Goal: Information Seeking & Learning: Learn about a topic

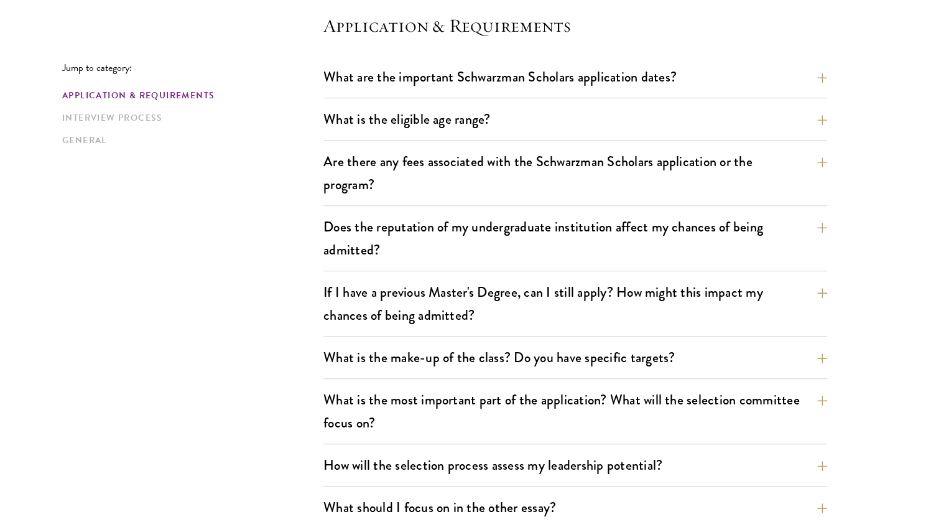
scroll to position [373, 0]
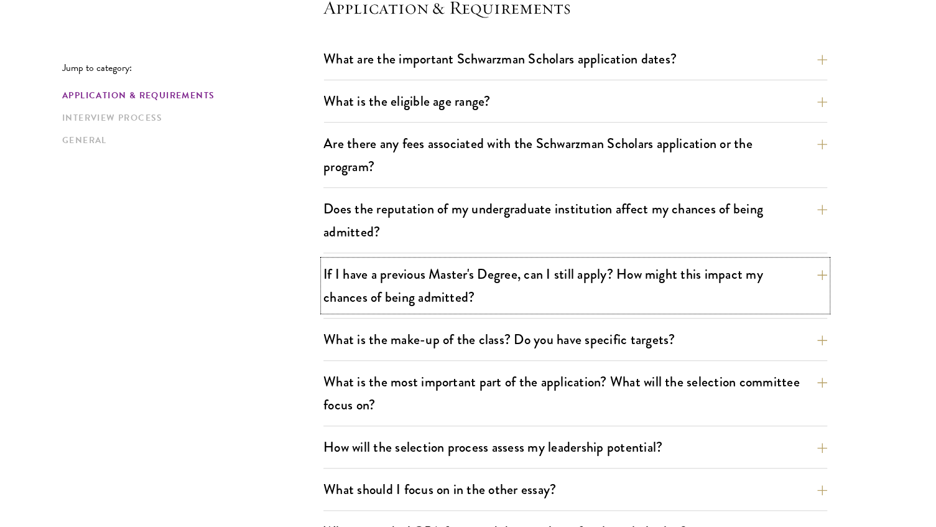
click at [710, 277] on button "If I have a previous Master's Degree, can I still apply? How might this impact …" at bounding box center [575, 285] width 504 height 51
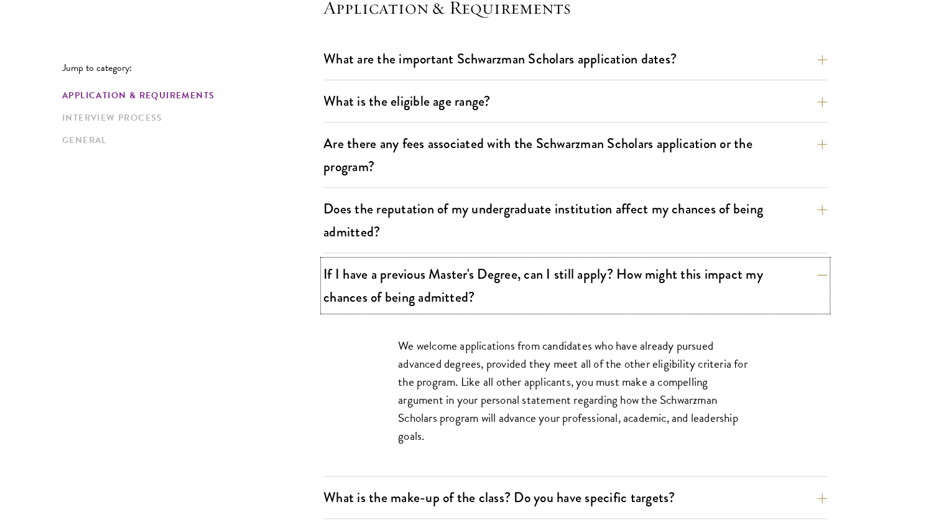
click at [710, 277] on button "If I have a previous Master's Degree, can I still apply? How might this impact …" at bounding box center [575, 285] width 504 height 51
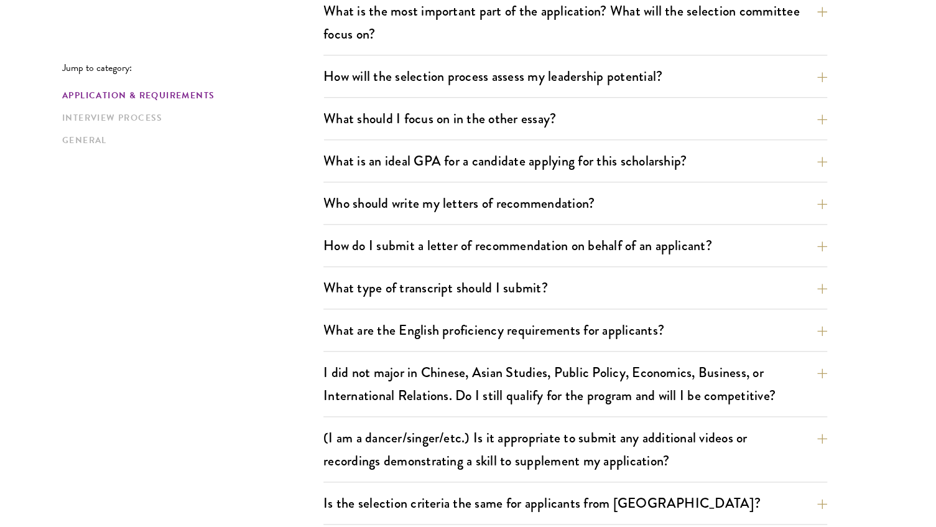
scroll to position [746, 0]
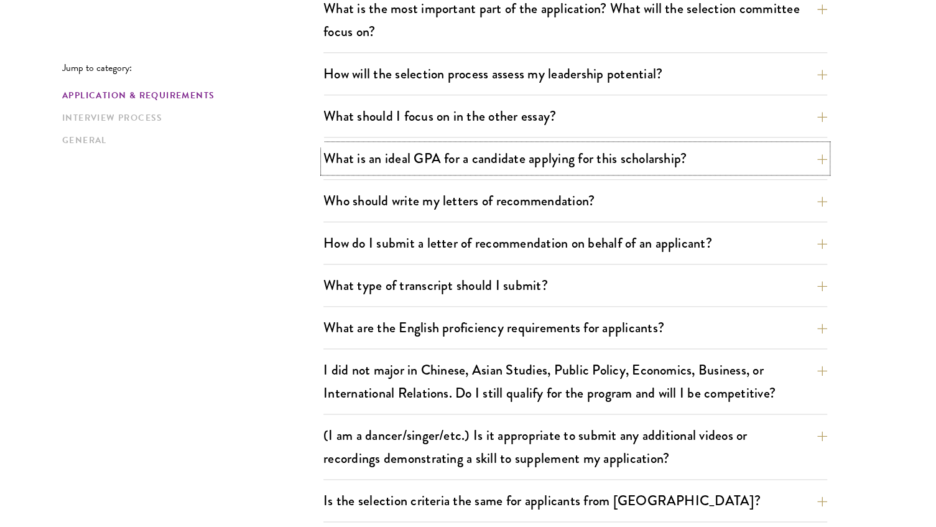
click at [442, 159] on button "What is an ideal GPA for a candidate applying for this scholarship?" at bounding box center [575, 158] width 504 height 28
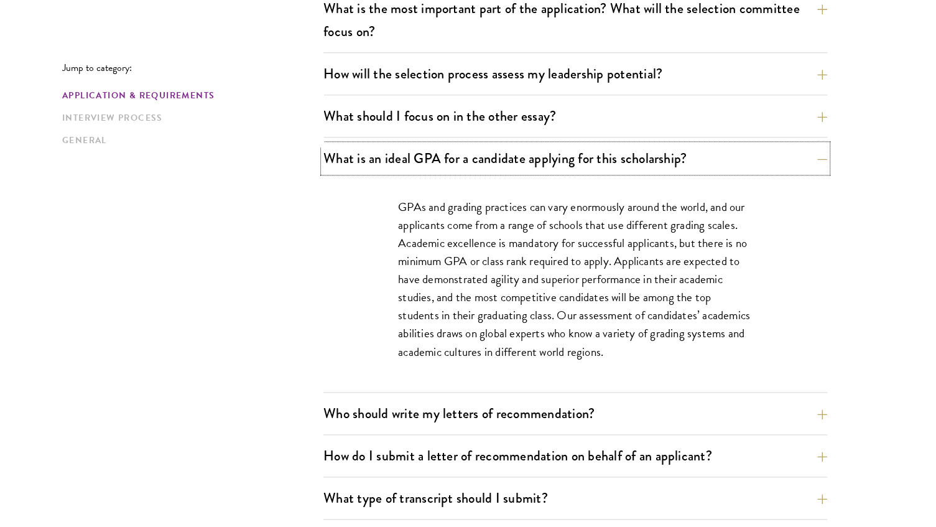
click at [442, 161] on button "What is an ideal GPA for a candidate applying for this scholarship?" at bounding box center [575, 158] width 504 height 28
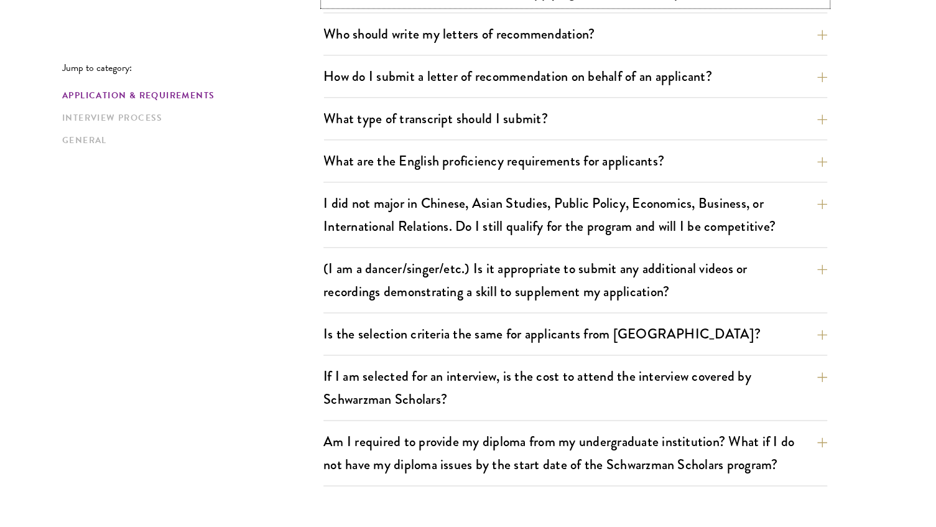
scroll to position [933, 0]
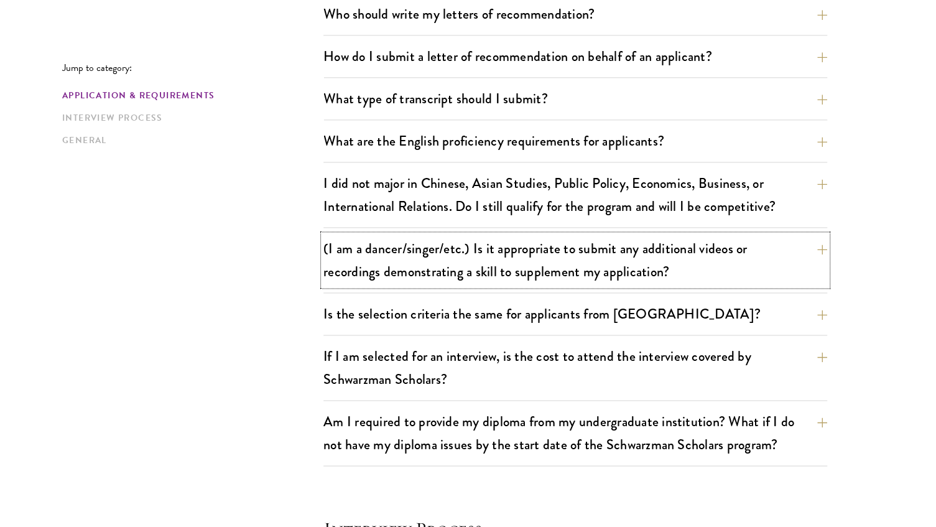
click at [452, 276] on button "(I am a dancer/singer/etc.) Is it appropriate to submit any additional videos o…" at bounding box center [575, 259] width 504 height 51
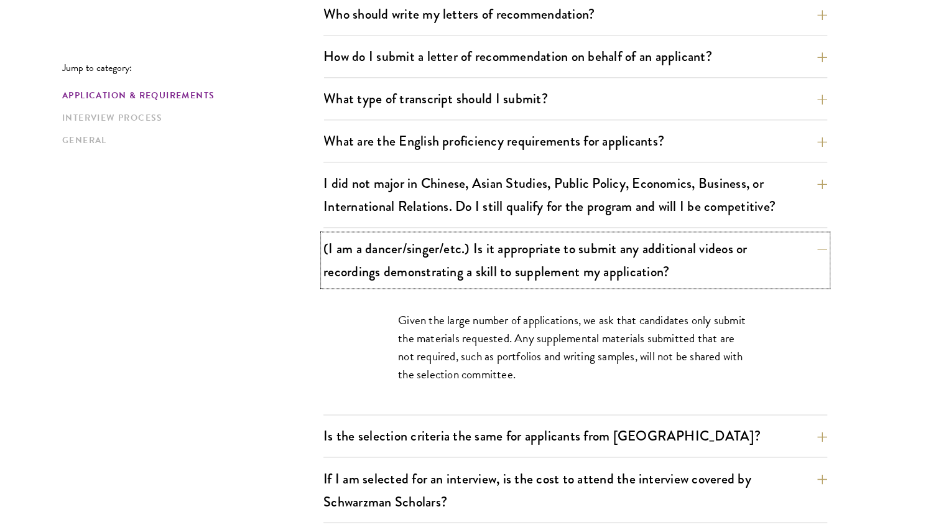
click at [452, 272] on button "(I am a dancer/singer/etc.) Is it appropriate to submit any additional videos o…" at bounding box center [575, 259] width 504 height 51
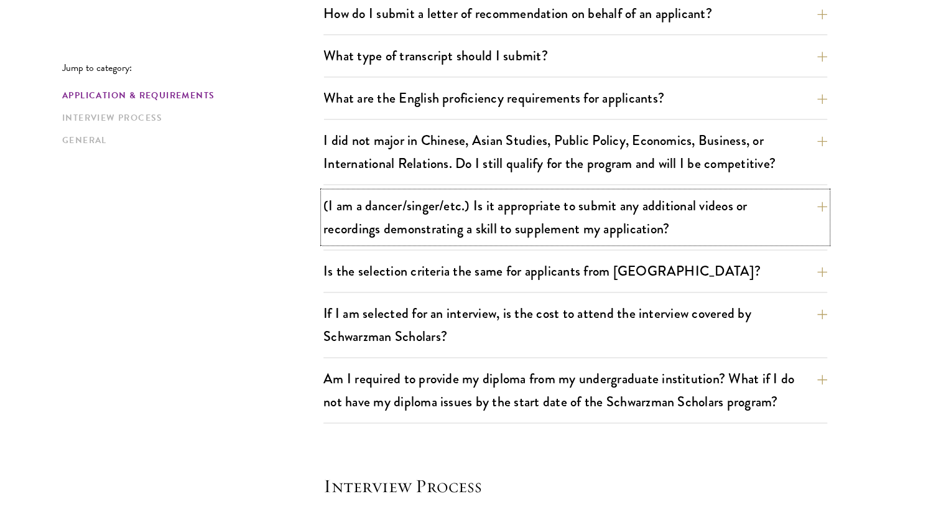
scroll to position [995, 0]
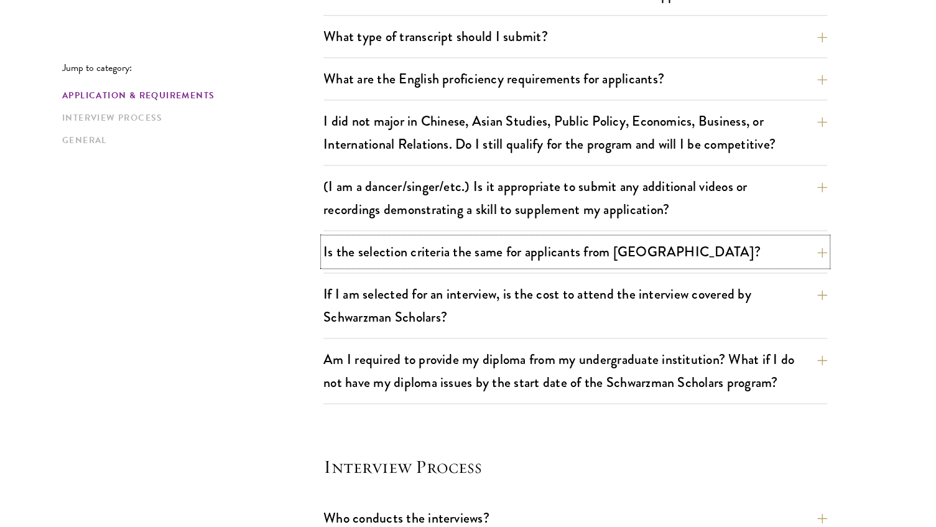
click at [447, 252] on button "Is the selection criteria the same for applicants from China?" at bounding box center [575, 252] width 504 height 28
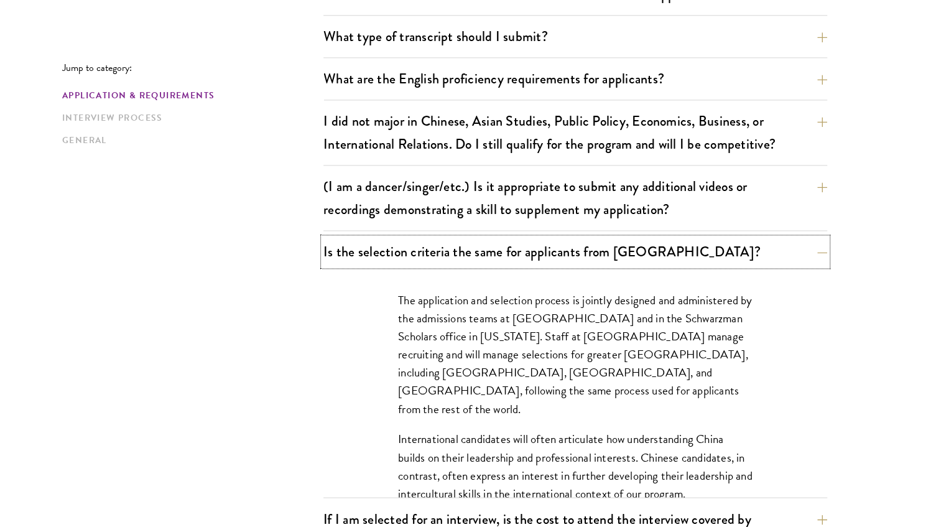
click at [447, 252] on button "Is the selection criteria the same for applicants from China?" at bounding box center [575, 252] width 504 height 28
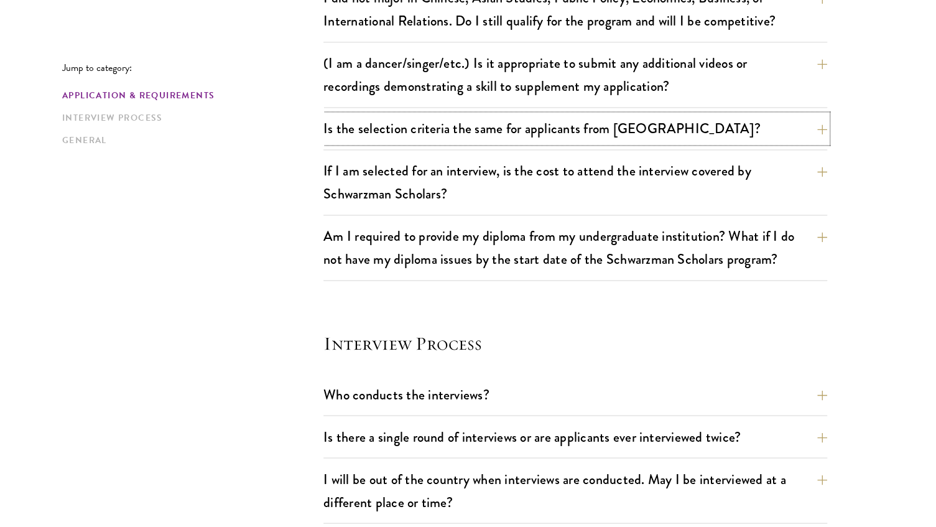
scroll to position [1119, 0]
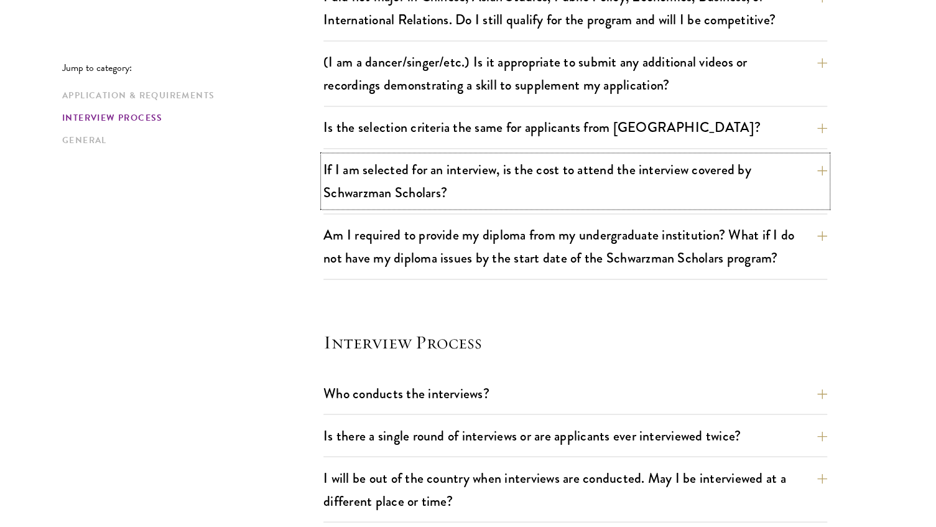
click at [382, 183] on button "If I am selected for an interview, is the cost to attend the interview covered …" at bounding box center [575, 180] width 504 height 51
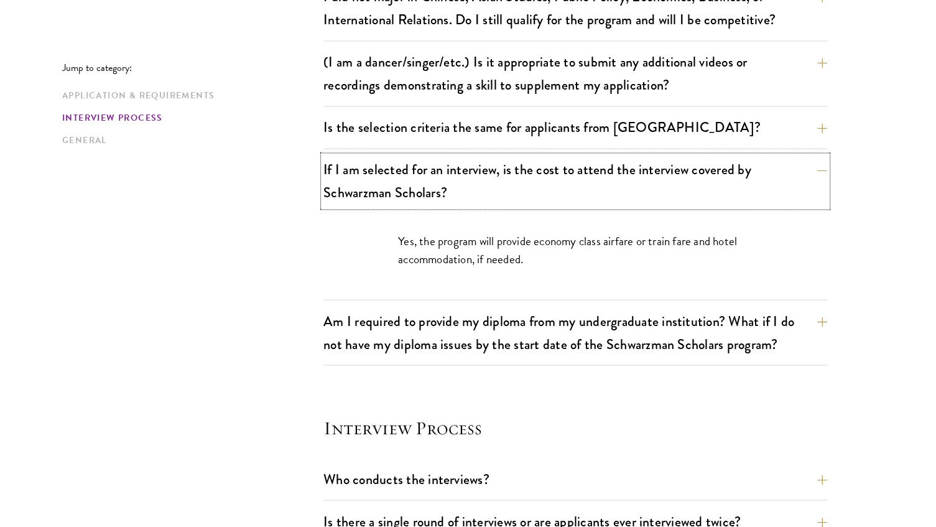
click at [392, 197] on button "If I am selected for an interview, is the cost to attend the interview covered …" at bounding box center [575, 180] width 504 height 51
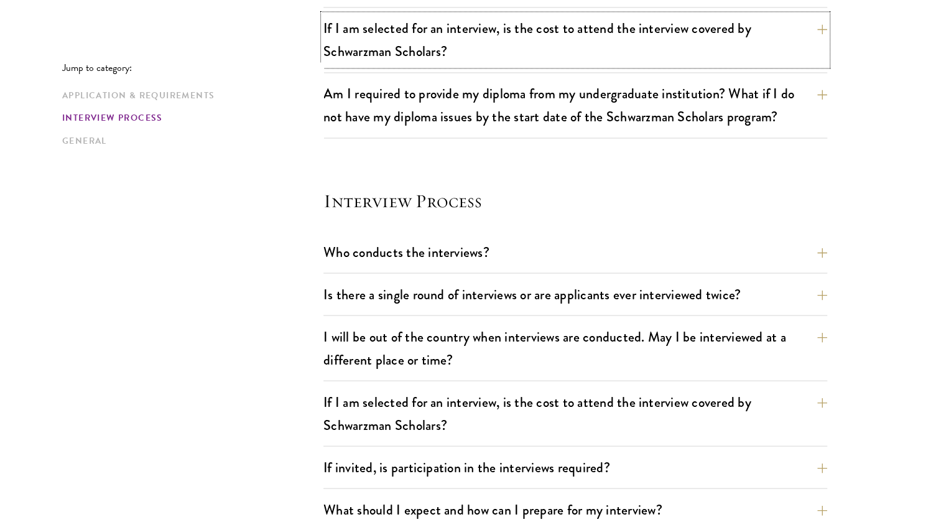
scroll to position [1306, 0]
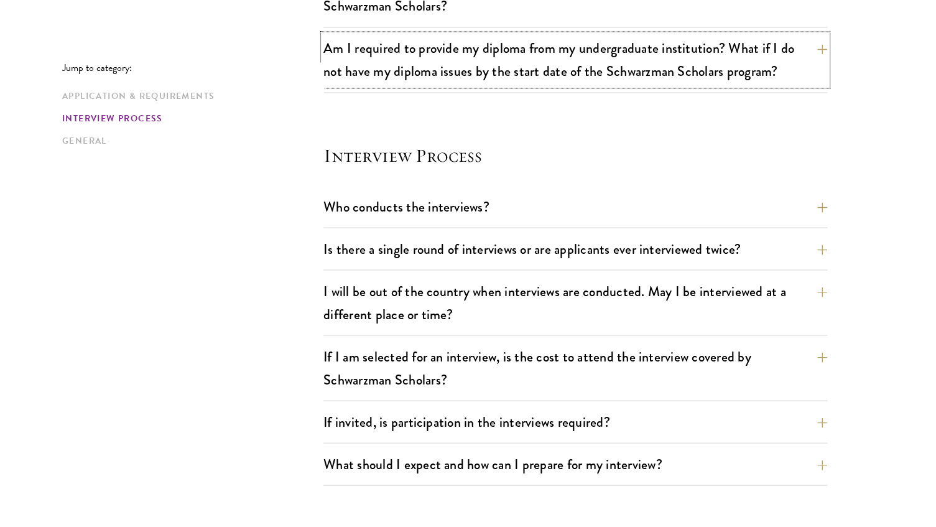
click at [398, 48] on button "Am I required to provide my diploma from my undergraduate institution? What if …" at bounding box center [575, 59] width 504 height 51
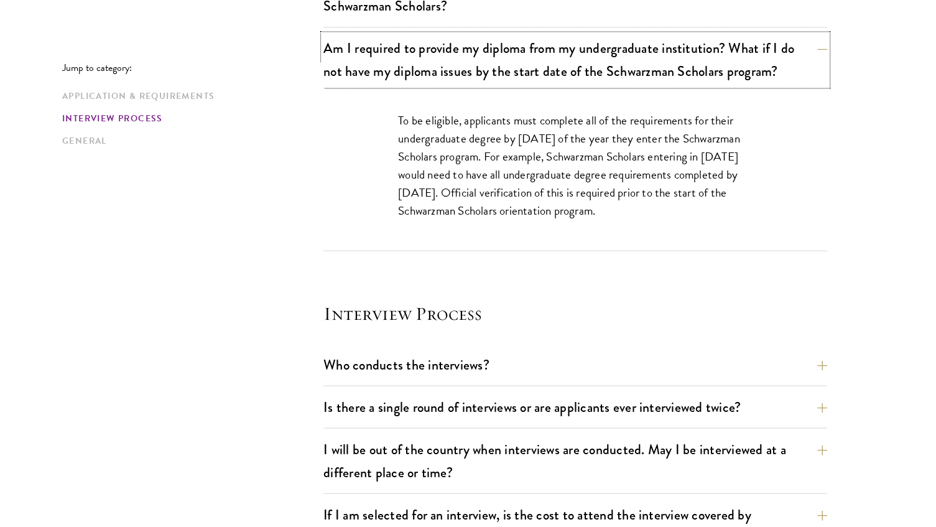
click at [405, 80] on button "Am I required to provide my diploma from my undergraduate institution? What if …" at bounding box center [575, 59] width 504 height 51
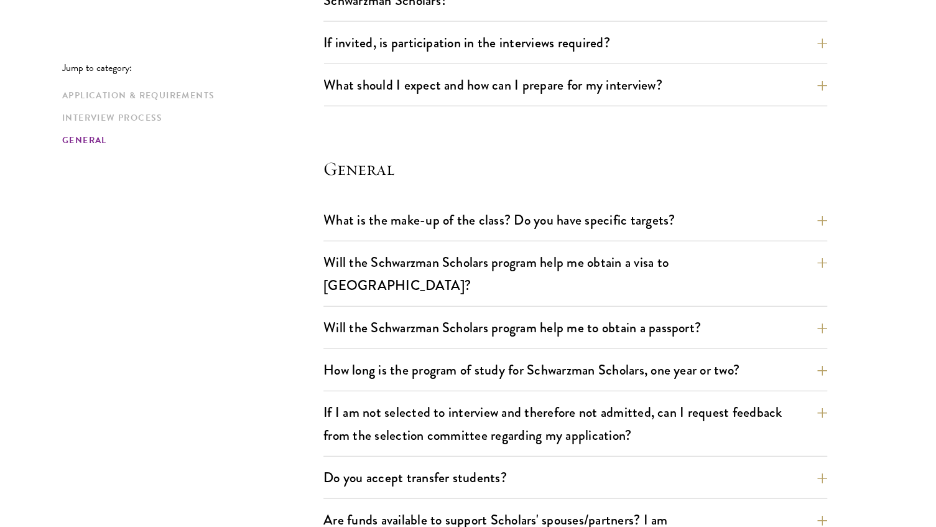
scroll to position [1741, 0]
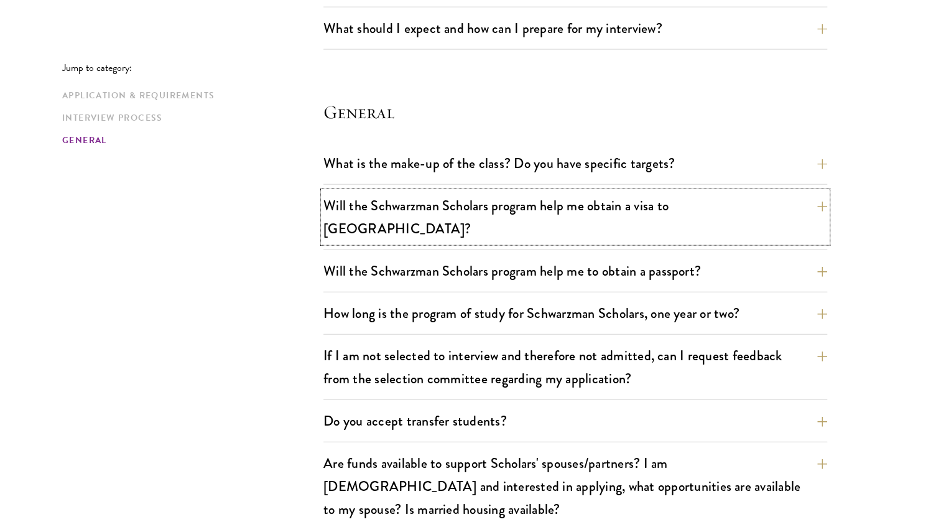
click at [542, 194] on button "Will the Schwarzman Scholars program help me obtain a visa to China?" at bounding box center [575, 217] width 504 height 51
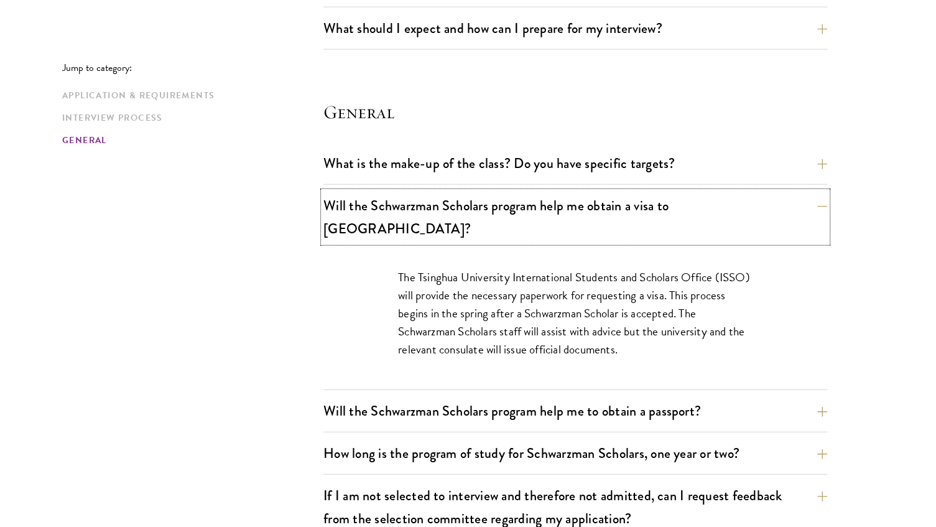
click at [541, 196] on button "Will the Schwarzman Scholars program help me obtain a visa to China?" at bounding box center [575, 217] width 504 height 51
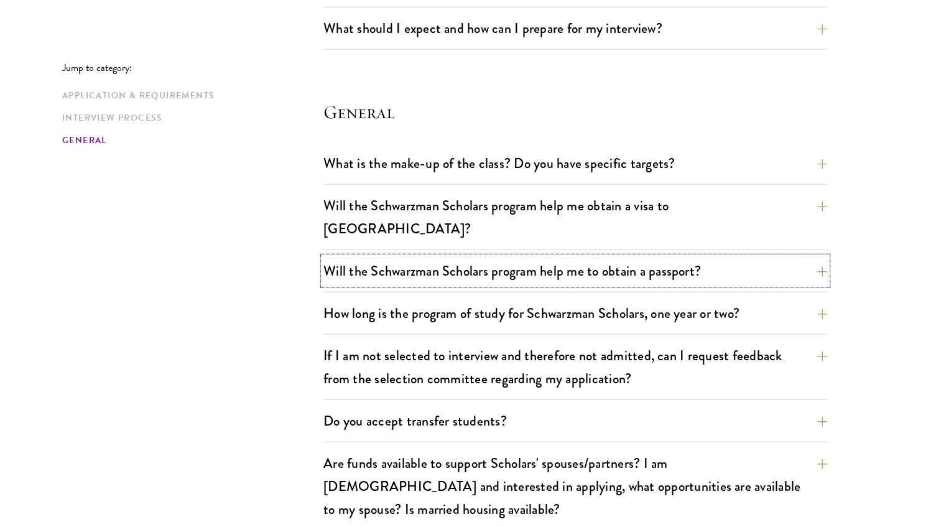
click at [567, 257] on button "Will the Schwarzman Scholars program help me to obtain a passport?" at bounding box center [575, 271] width 504 height 28
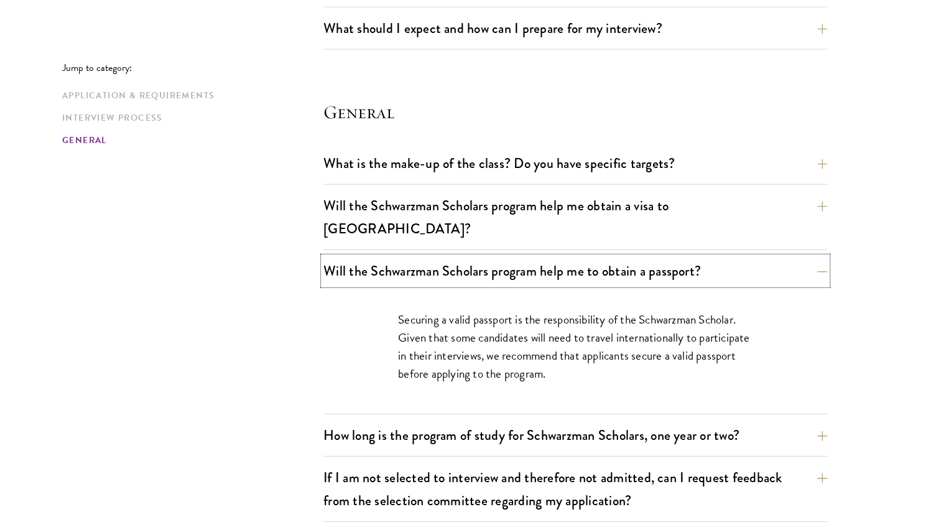
click at [567, 257] on button "Will the Schwarzman Scholars program help me to obtain a passport?" at bounding box center [575, 271] width 504 height 28
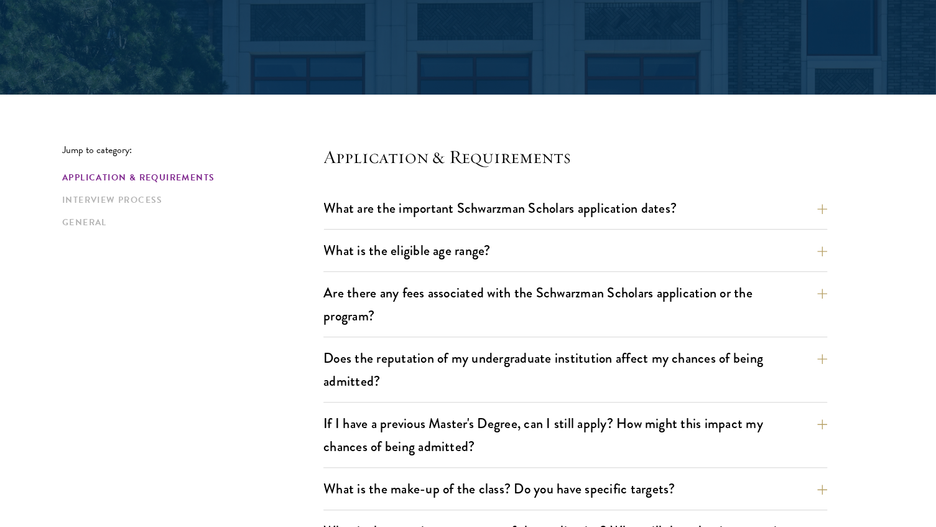
scroll to position [0, 0]
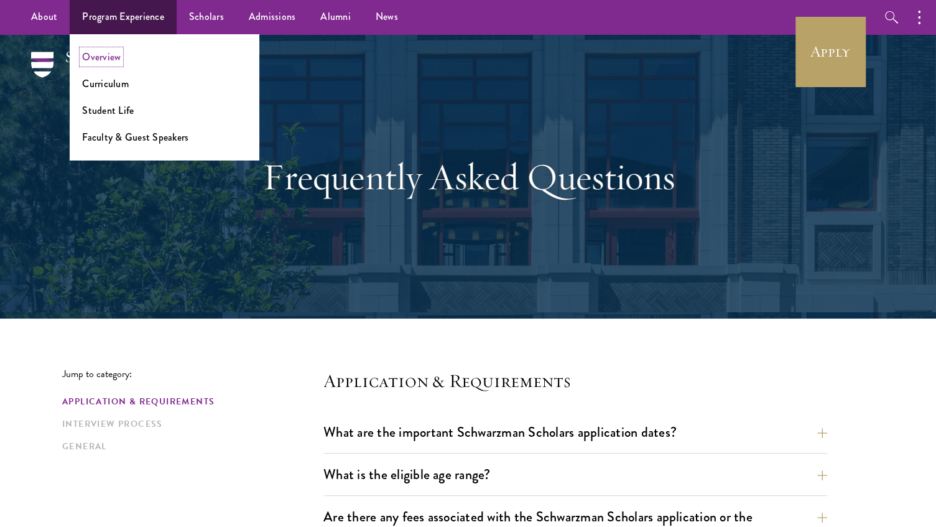
click at [95, 59] on link "Overview" at bounding box center [101, 57] width 39 height 14
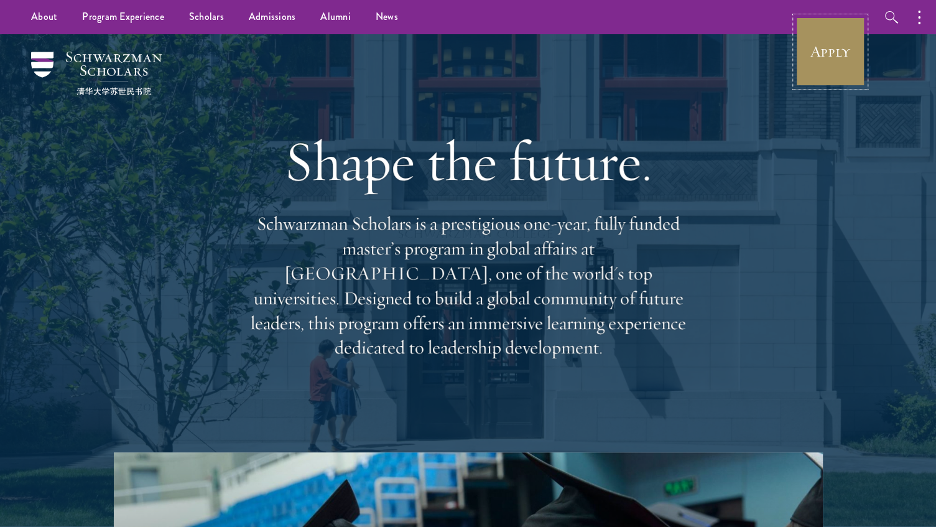
click at [826, 63] on link "Apply" at bounding box center [830, 52] width 70 height 70
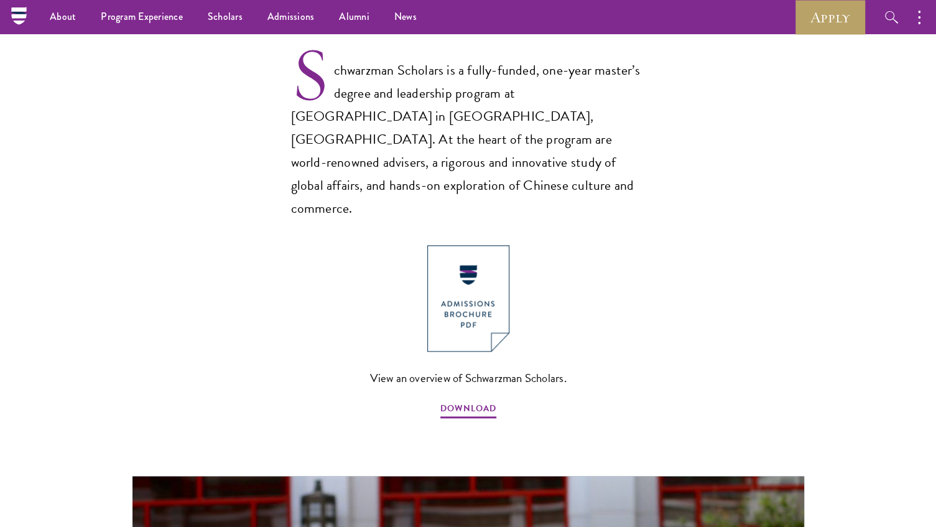
scroll to position [746, 0]
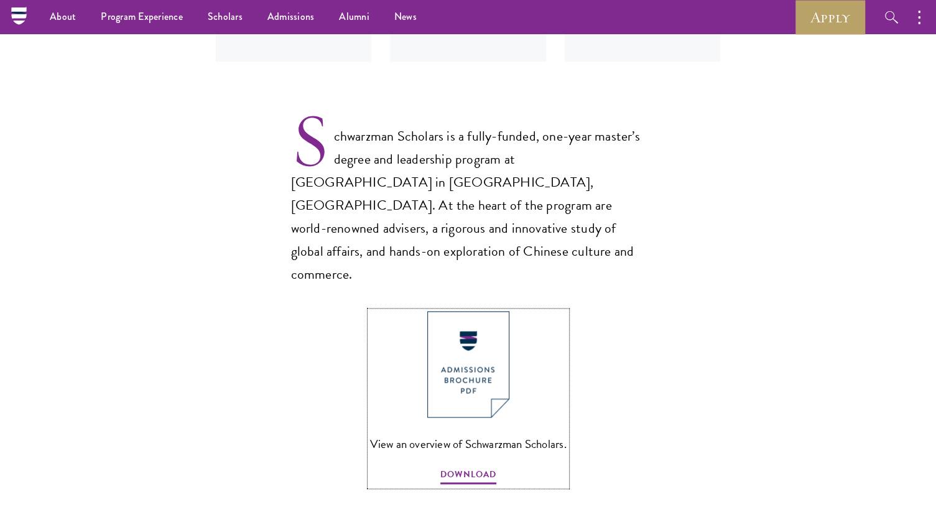
click at [458, 466] on span "DOWNLOAD" at bounding box center [468, 475] width 56 height 19
